Goal: Transaction & Acquisition: Purchase product/service

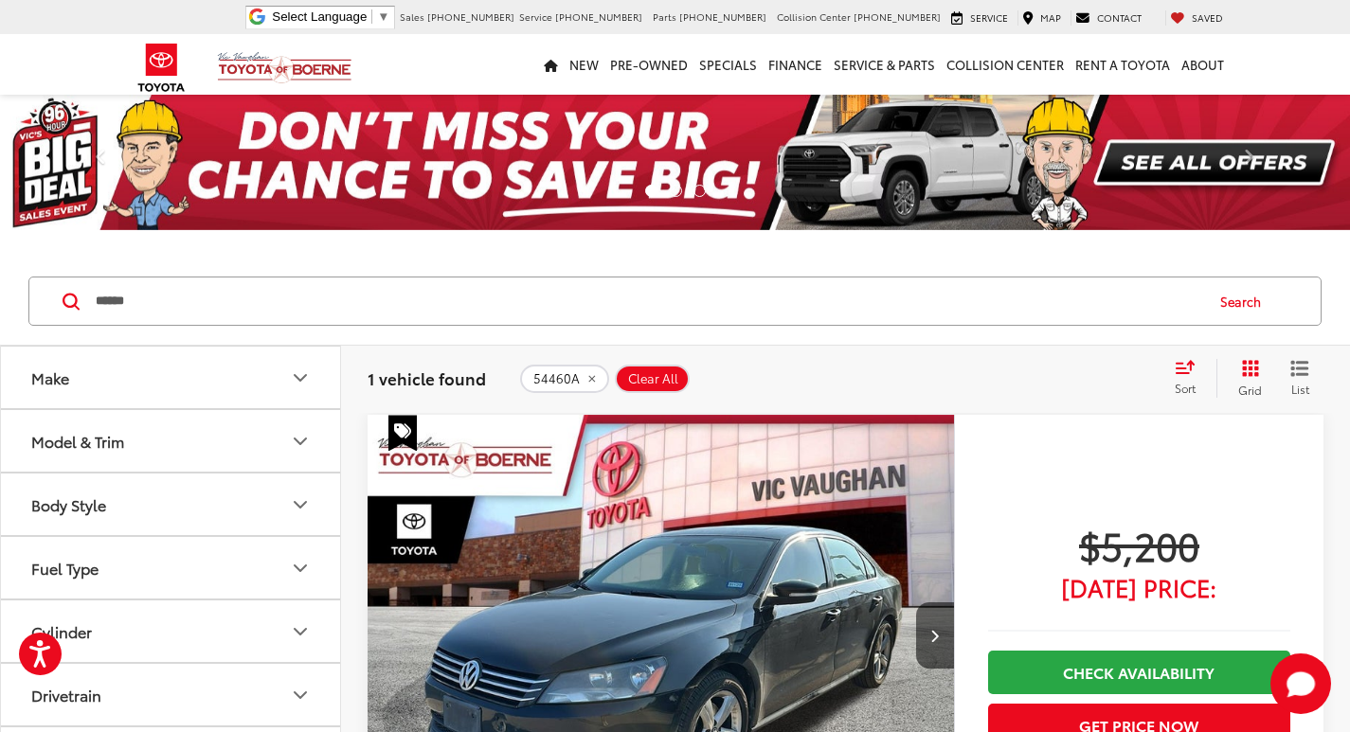
click at [585, 380] on icon "remove 54460A" at bounding box center [591, 378] width 12 height 11
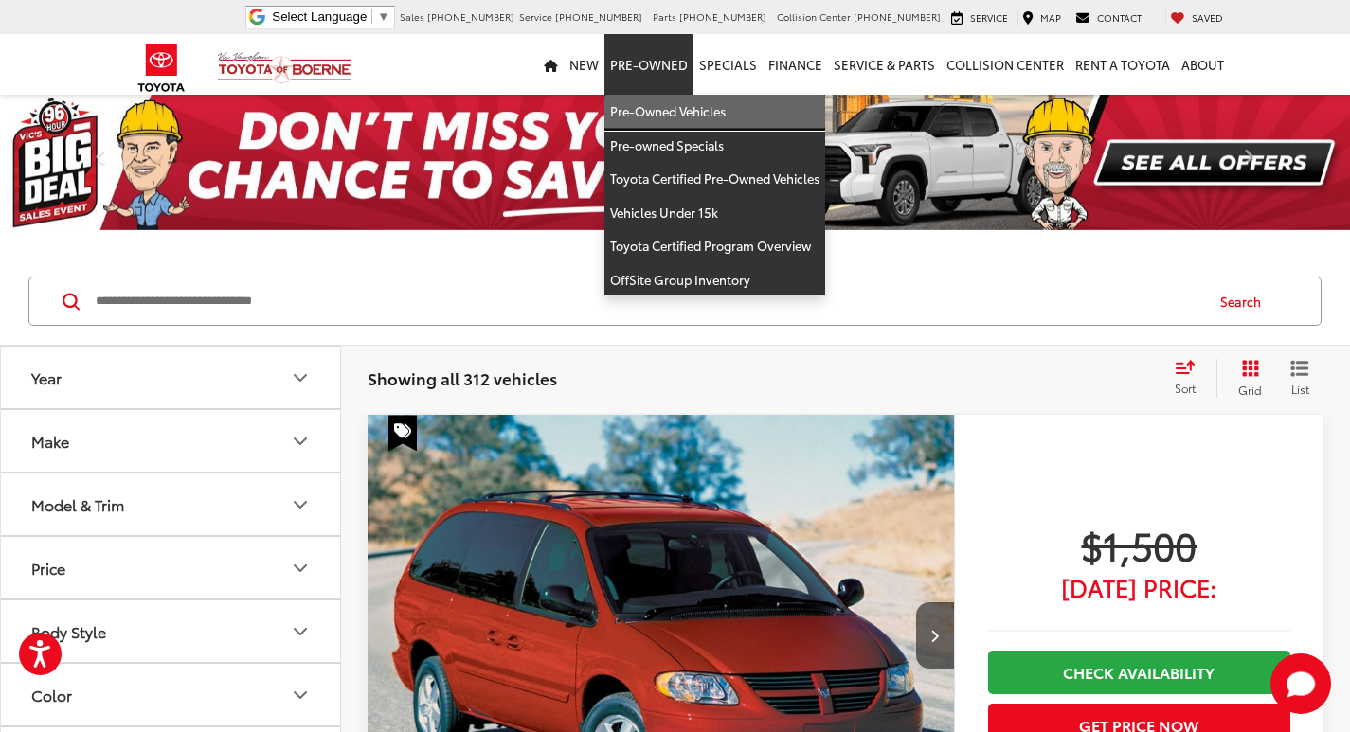
click at [670, 99] on link "Pre-Owned Vehicles" at bounding box center [714, 112] width 221 height 34
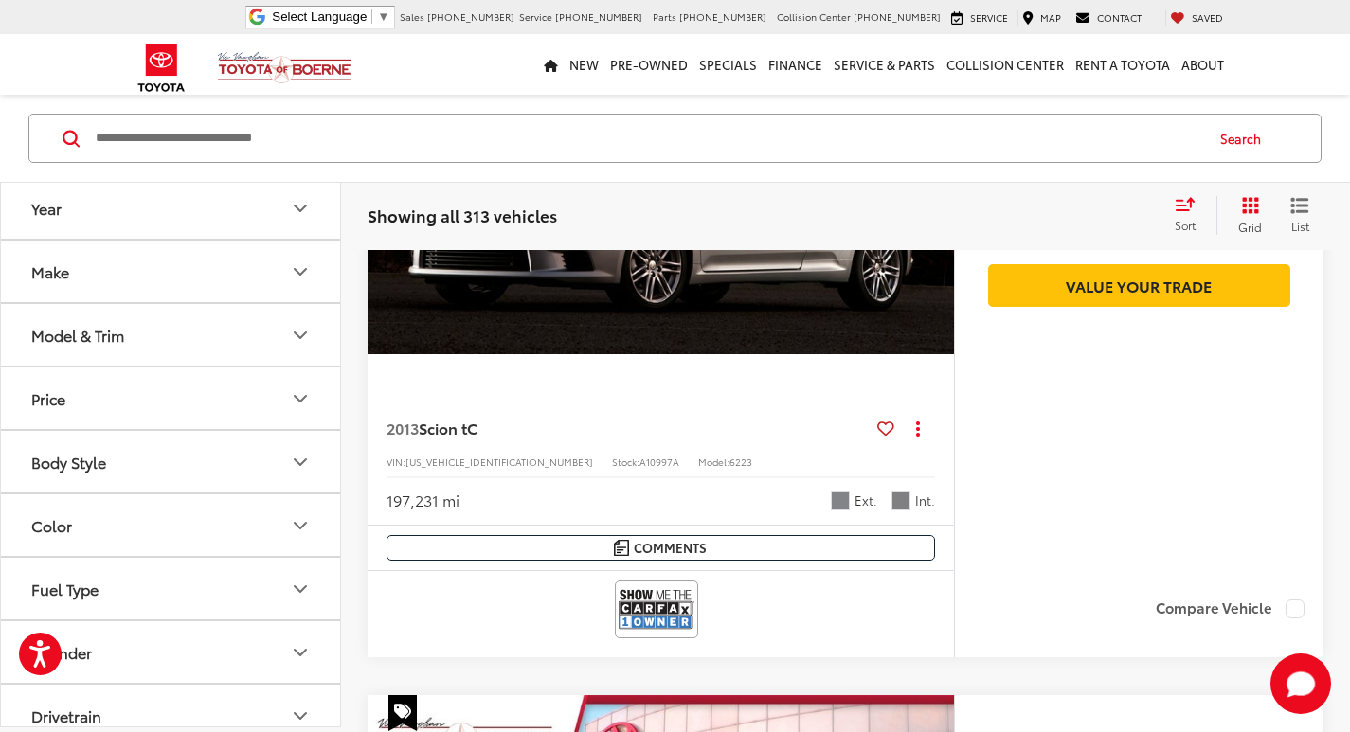
scroll to position [3776, 0]
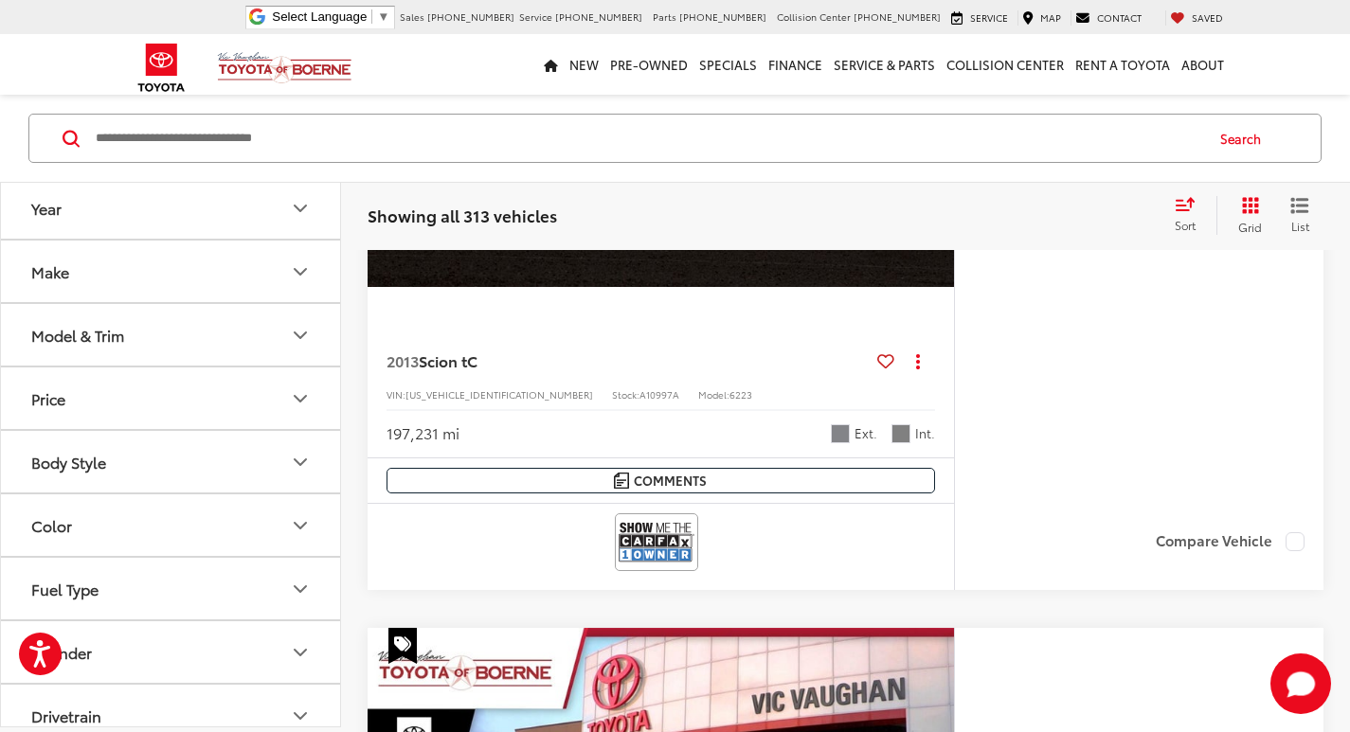
click at [181, 143] on input "Search by Make, Model, or Keyword" at bounding box center [648, 138] width 1108 height 45
paste input "******"
type input "******"
click at [1245, 134] on button "Search" at bounding box center [1245, 138] width 86 height 47
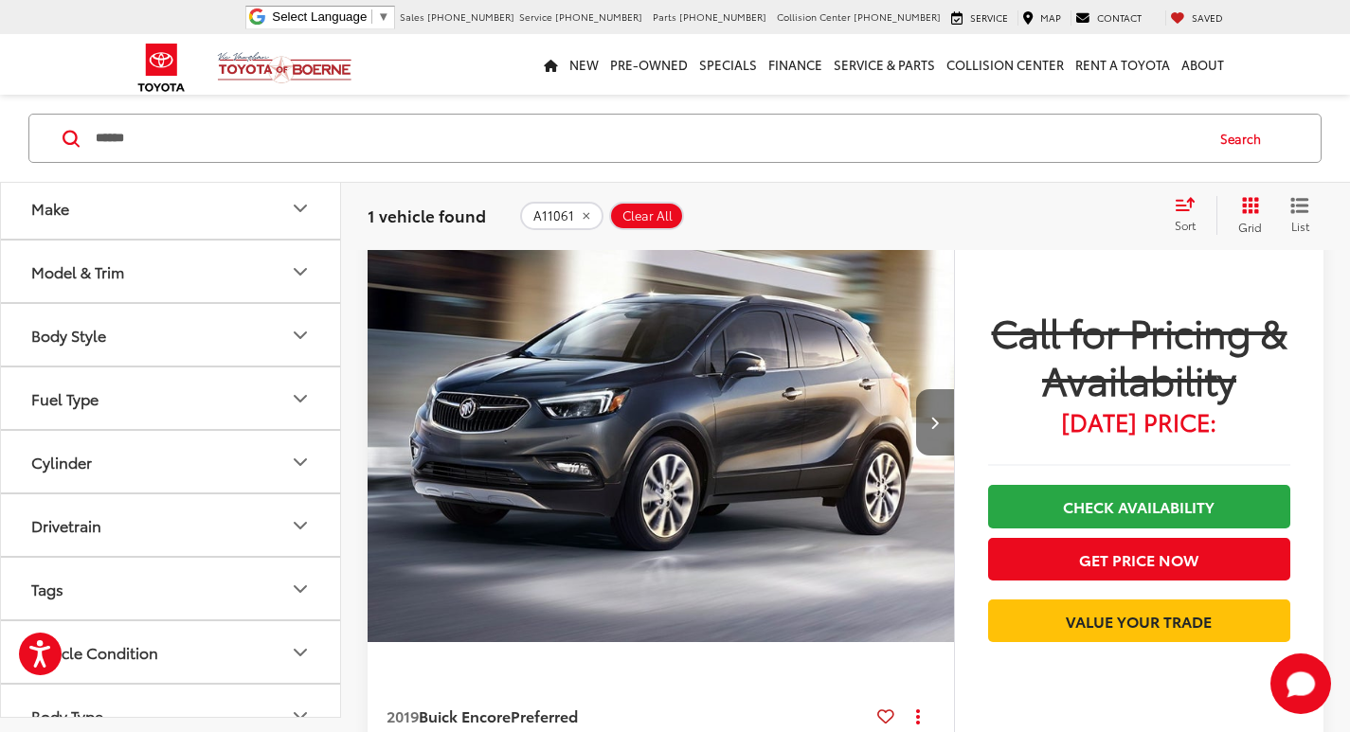
scroll to position [137, 0]
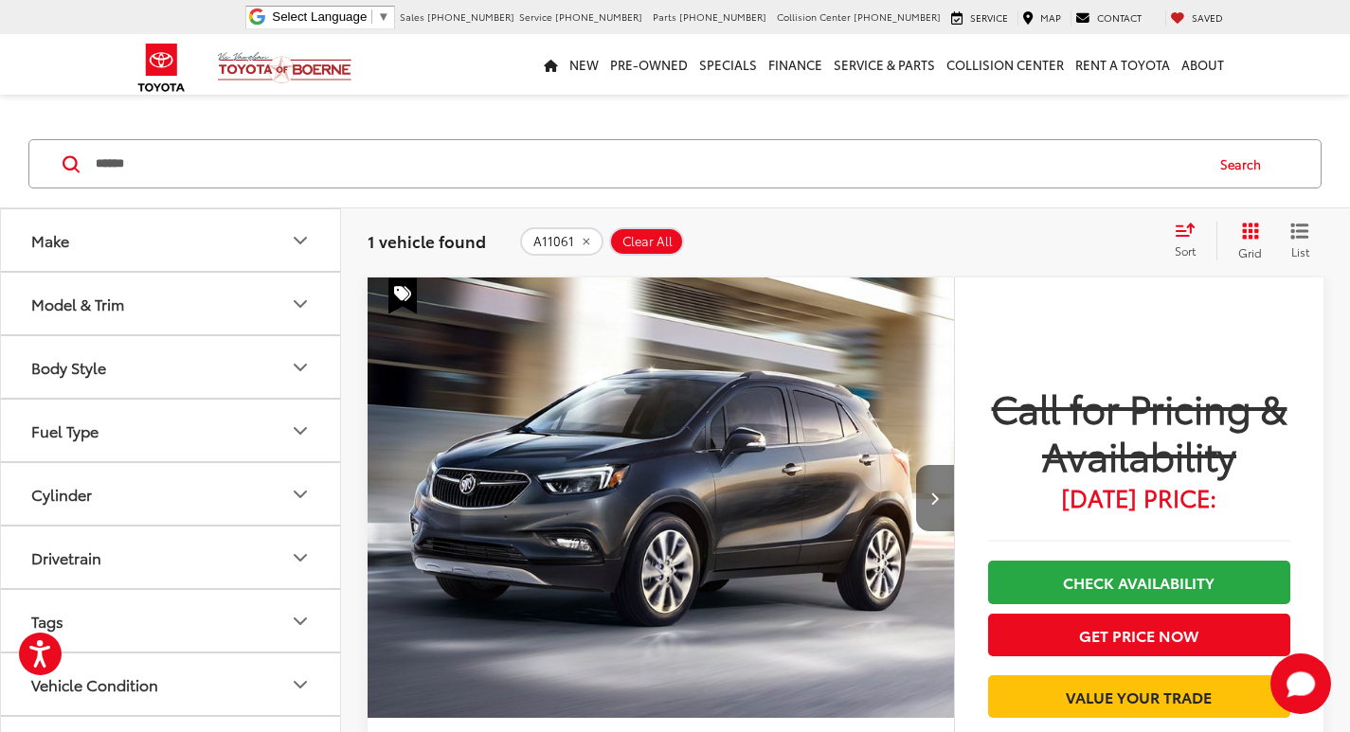
drag, startPoint x: 934, startPoint y: 466, endPoint x: 946, endPoint y: 492, distance: 28.4
click at [934, 467] on button "Next image" at bounding box center [935, 498] width 38 height 66
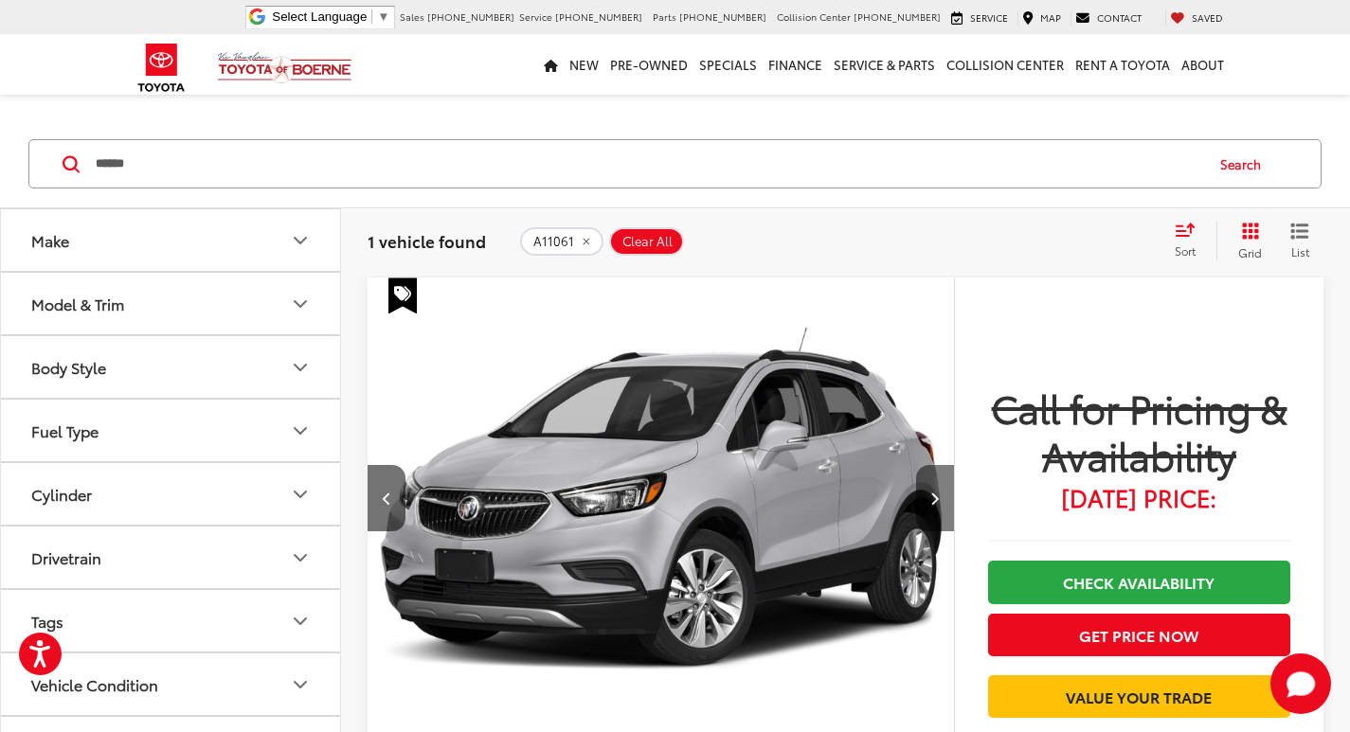
click at [946, 492] on button "Next image" at bounding box center [935, 498] width 38 height 66
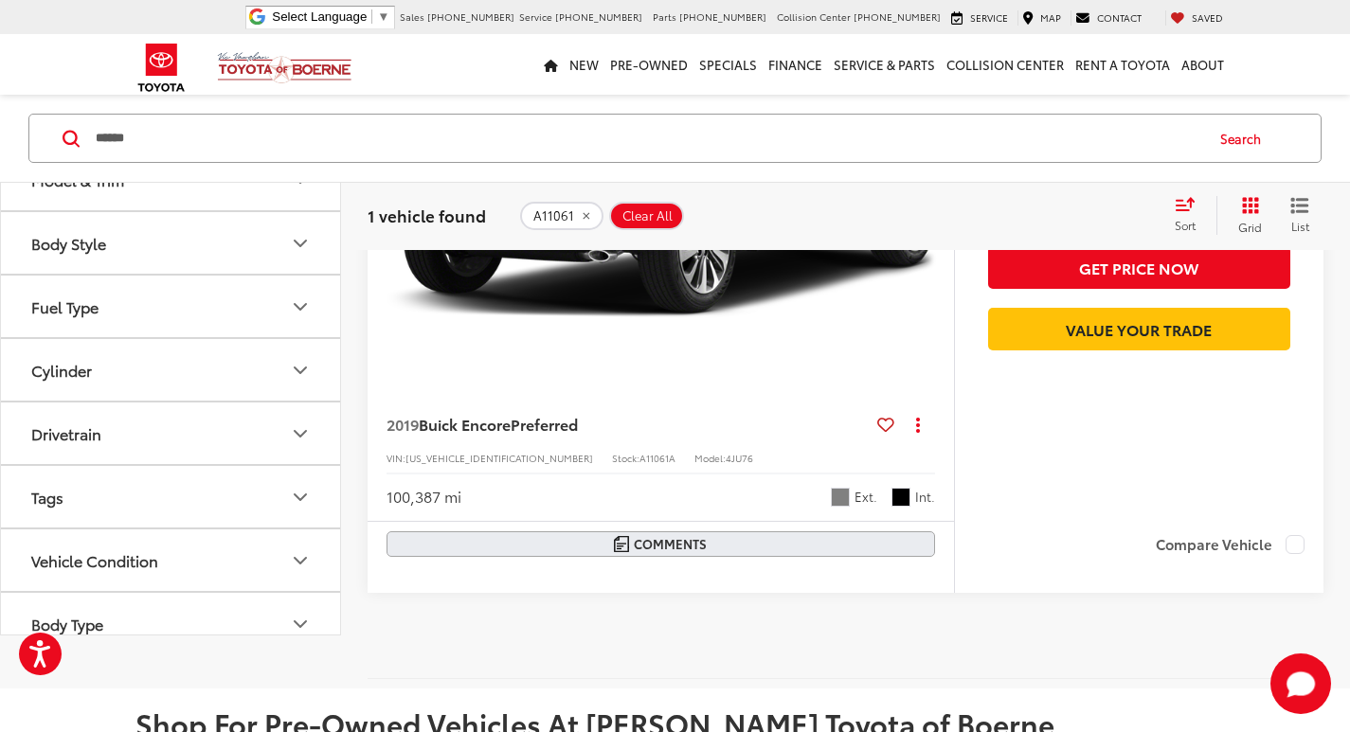
scroll to position [568, 0]
